Goal: Obtain resource: Obtain resource

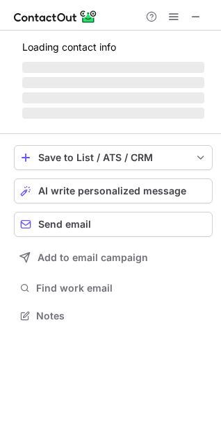
scroll to position [314, 221]
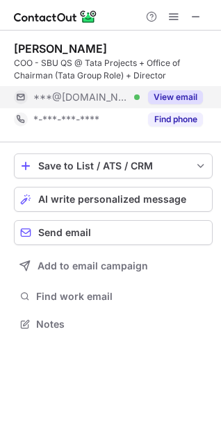
click at [180, 94] on button "View email" at bounding box center [175, 97] width 55 height 14
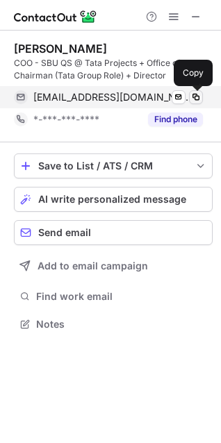
click at [193, 96] on span at bounding box center [195, 97] width 11 height 11
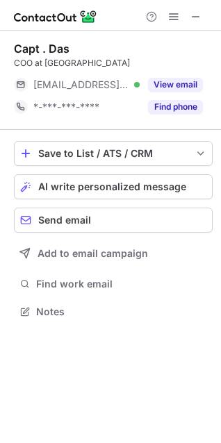
scroll to position [6, 6]
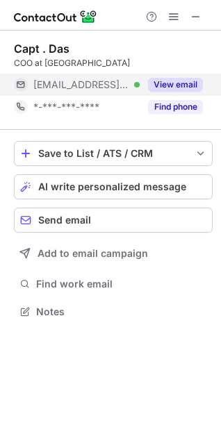
click at [185, 81] on button "View email" at bounding box center [175, 85] width 55 height 14
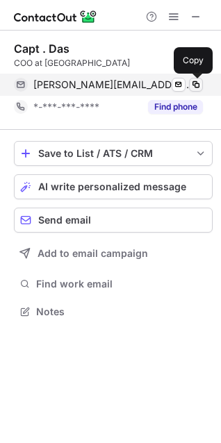
click at [199, 81] on span at bounding box center [195, 84] width 11 height 11
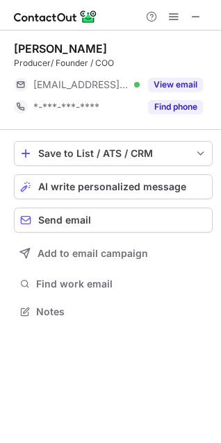
scroll to position [6, 6]
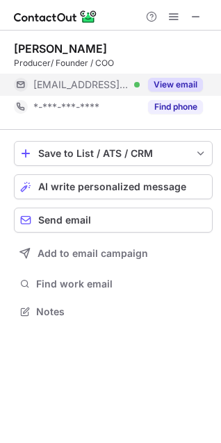
click at [185, 88] on button "View email" at bounding box center [175, 85] width 55 height 14
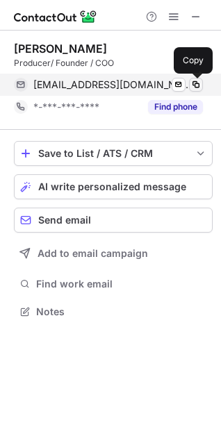
click at [197, 81] on span at bounding box center [195, 84] width 11 height 11
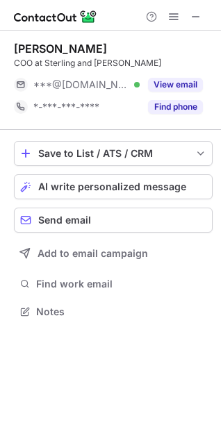
scroll to position [6, 6]
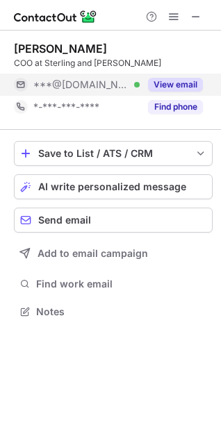
click at [169, 84] on button "View email" at bounding box center [175, 85] width 55 height 14
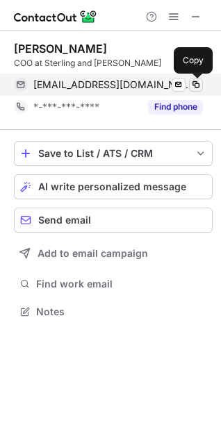
click at [190, 84] on span at bounding box center [195, 84] width 11 height 11
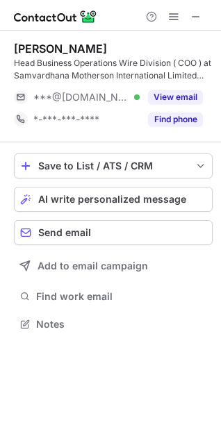
scroll to position [314, 221]
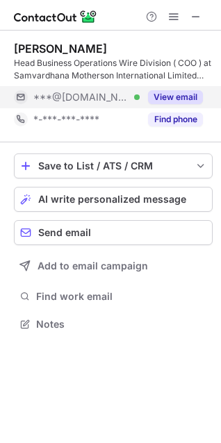
click at [188, 94] on button "View email" at bounding box center [175, 97] width 55 height 14
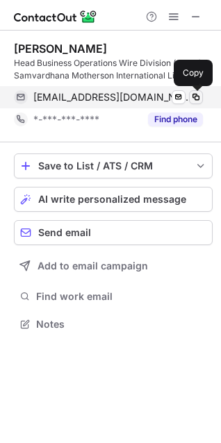
click at [196, 93] on span at bounding box center [195, 97] width 11 height 11
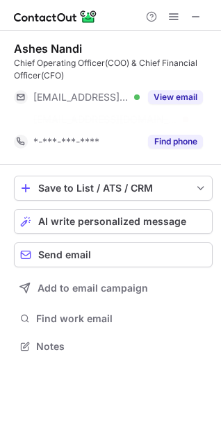
scroll to position [314, 221]
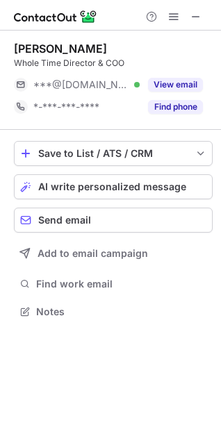
scroll to position [6, 6]
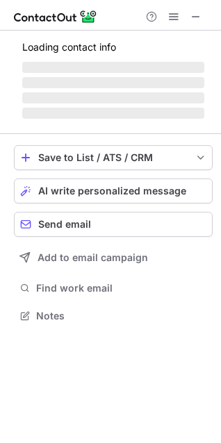
scroll to position [324, 221]
